Goal: Information Seeking & Learning: Learn about a topic

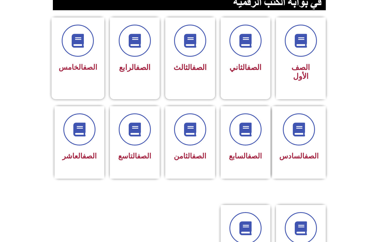
scroll to position [138, 0]
click at [192, 160] on link "الصف" at bounding box center [199, 156] width 14 height 8
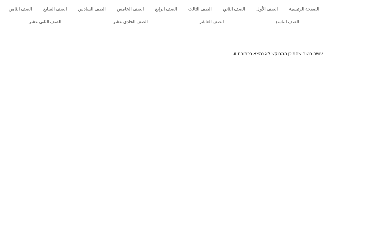
click at [263, 61] on html "الصفحة الرئيسية الصف الأول الصف الثاني الصف الثالث الصف الرابع الصف الخامس الصف…" at bounding box center [190, 30] width 380 height 61
click at [20, 10] on link "الصف الثامن" at bounding box center [20, 9] width 35 height 13
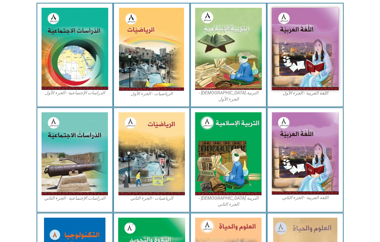
scroll to position [169, 0]
click at [218, 64] on img at bounding box center [228, 49] width 67 height 82
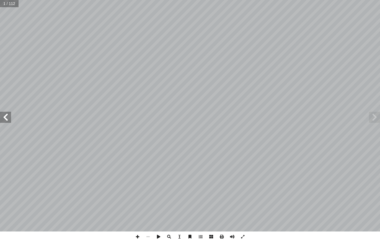
click at [372, 114] on span at bounding box center [374, 117] width 11 height 11
click at [6, 113] on span at bounding box center [5, 117] width 11 height 11
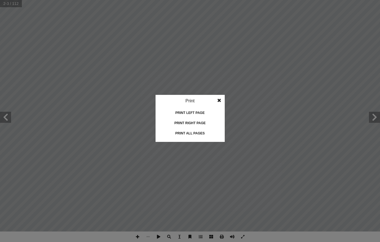
click at [199, 131] on div "Print all pages" at bounding box center [189, 133] width 55 height 9
click at [223, 95] on span at bounding box center [219, 100] width 10 height 11
